Goal: Task Accomplishment & Management: Manage account settings

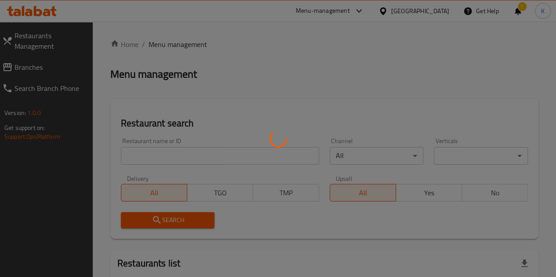
click at [159, 163] on div at bounding box center [278, 138] width 556 height 277
click at [166, 161] on div at bounding box center [278, 138] width 556 height 277
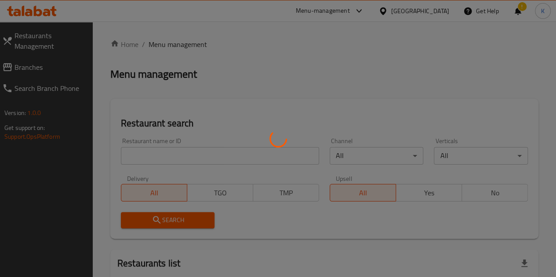
click at [166, 161] on div at bounding box center [278, 138] width 556 height 277
click at [165, 147] on div at bounding box center [278, 138] width 556 height 277
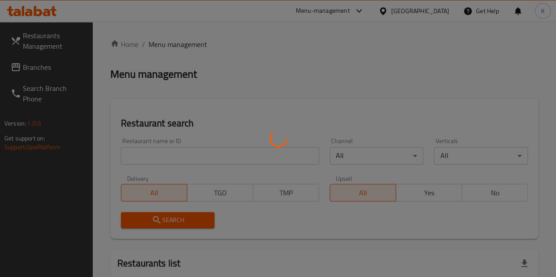
click at [164, 152] on div at bounding box center [278, 138] width 556 height 277
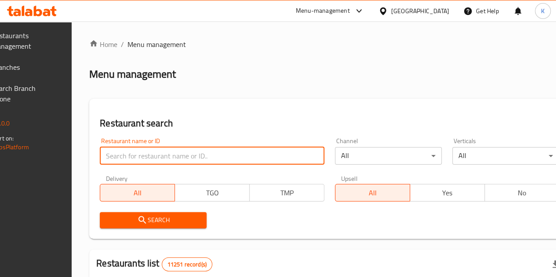
click at [164, 152] on input "search" at bounding box center [212, 156] width 225 height 18
type input "hadi"
click button "Search" at bounding box center [153, 220] width 107 height 16
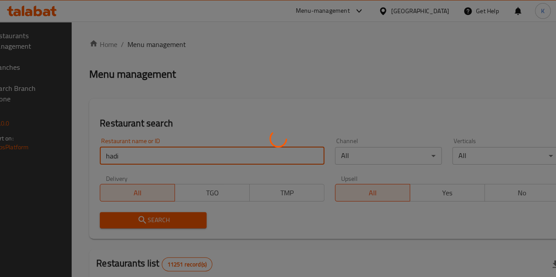
click button "Search" at bounding box center [153, 220] width 107 height 16
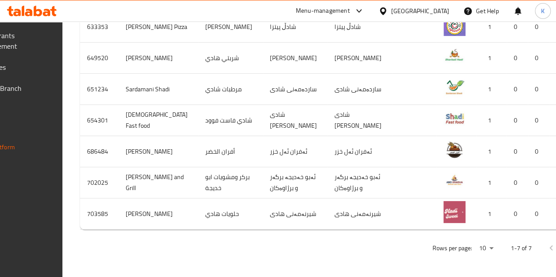
scroll to position [0, 90]
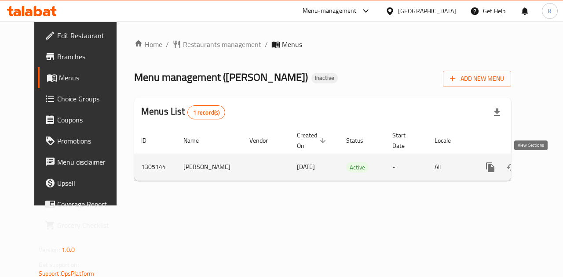
click at [549, 170] on icon "enhanced table" at bounding box center [553, 168] width 8 height 8
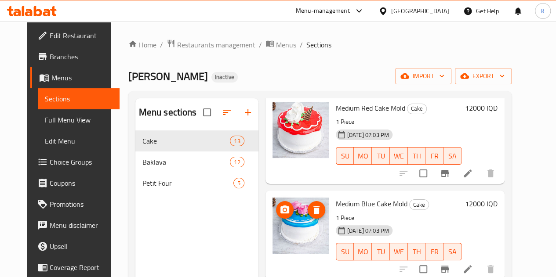
scroll to position [123, 0]
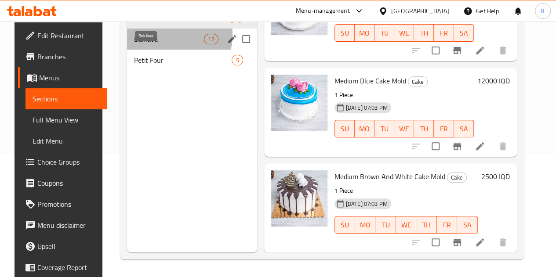
click at [159, 44] on span "Baklava" at bounding box center [169, 39] width 70 height 11
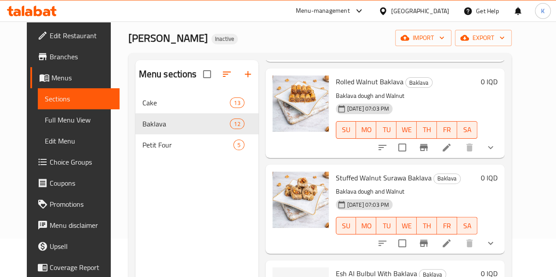
scroll to position [37, 0]
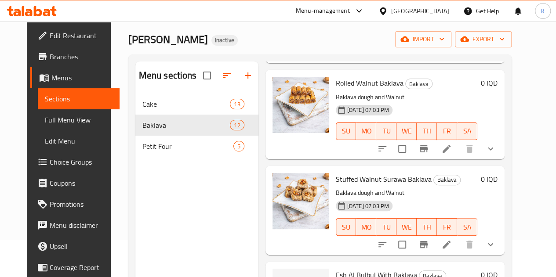
click at [35, 10] on icon at bounding box center [38, 11] width 8 height 11
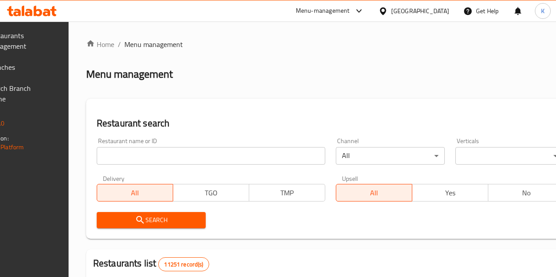
scroll to position [37, 0]
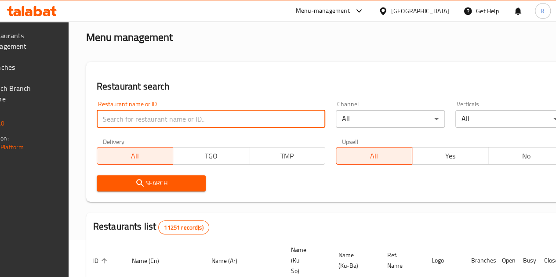
click at [153, 114] on input "search" at bounding box center [211, 119] width 229 height 18
type input "avenza"
click button "Search" at bounding box center [151, 183] width 109 height 16
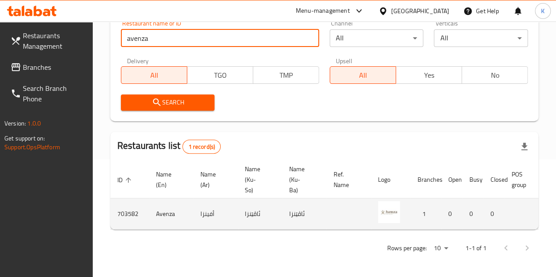
scroll to position [0, 87]
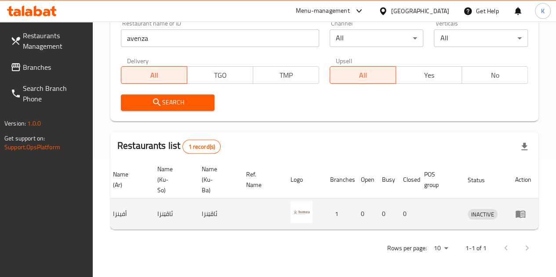
click at [513, 210] on td "enhanced table" at bounding box center [523, 214] width 30 height 31
click at [514, 210] on td "enhanced table" at bounding box center [523, 214] width 30 height 31
click at [520, 211] on icon "enhanced table" at bounding box center [521, 214] width 10 height 7
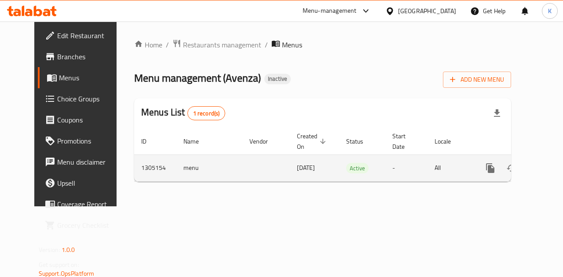
click at [524, 178] on div "enhanced table" at bounding box center [522, 168] width 84 height 21
click at [548, 165] on icon "enhanced table" at bounding box center [553, 168] width 11 height 11
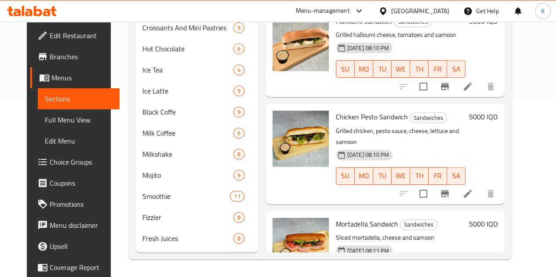
scroll to position [189, 0]
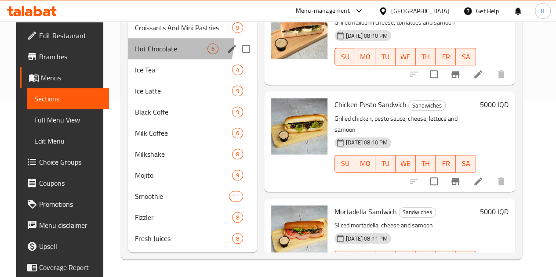
click at [132, 38] on div "Hot Chocolate 6" at bounding box center [192, 48] width 129 height 21
